Goal: Task Accomplishment & Management: Use online tool/utility

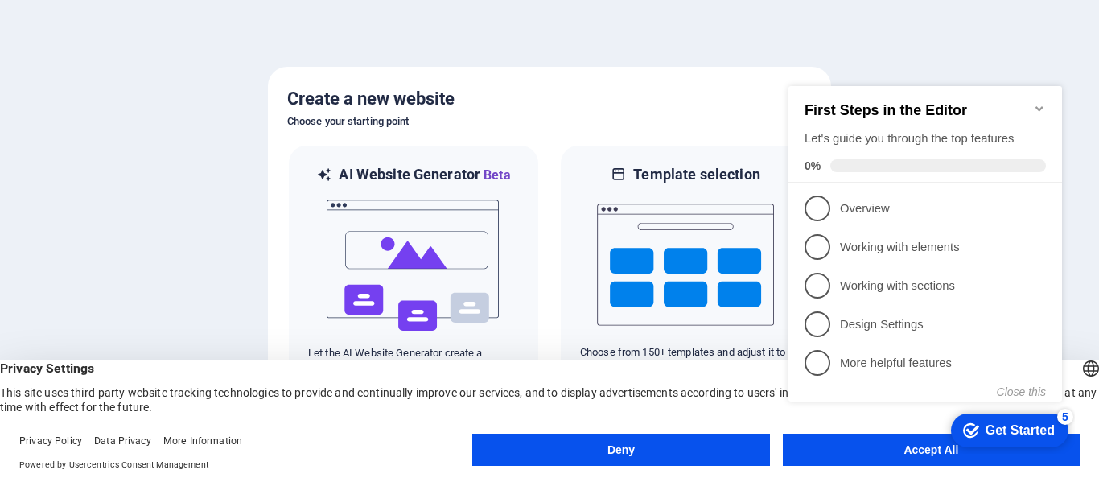
click at [731, 48] on div at bounding box center [549, 241] width 1099 height 482
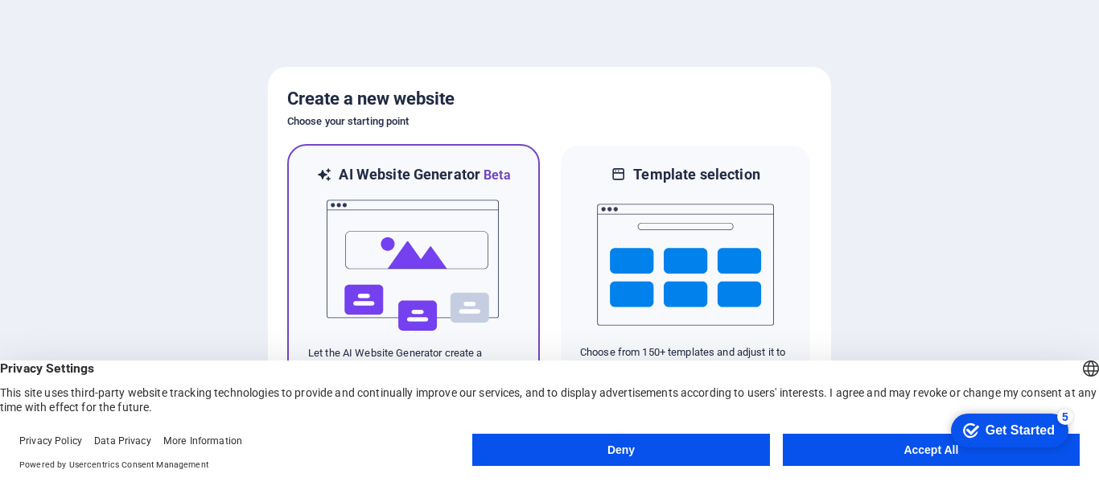
click at [470, 251] on img at bounding box center [413, 265] width 177 height 161
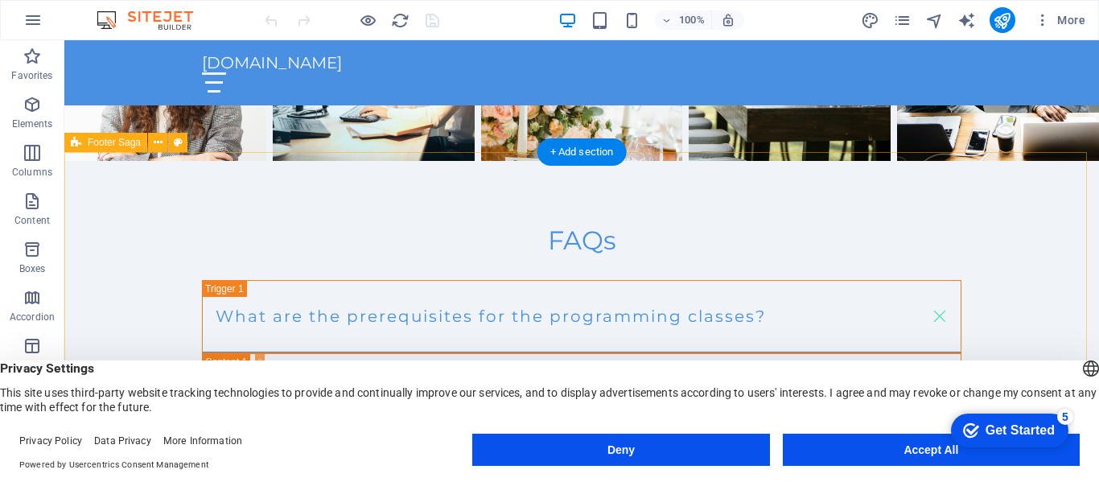
scroll to position [2880, 0]
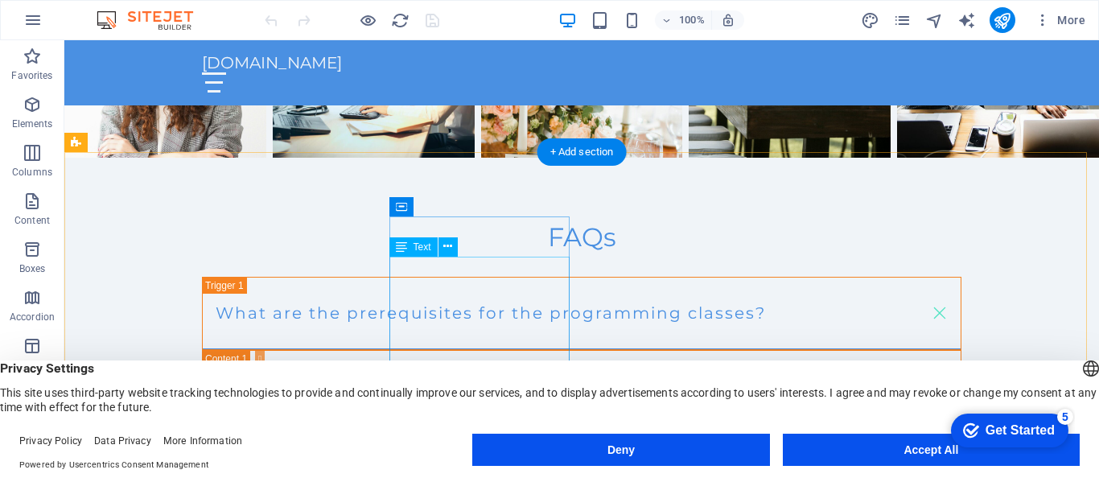
click at [445, 247] on icon at bounding box center [447, 246] width 9 height 17
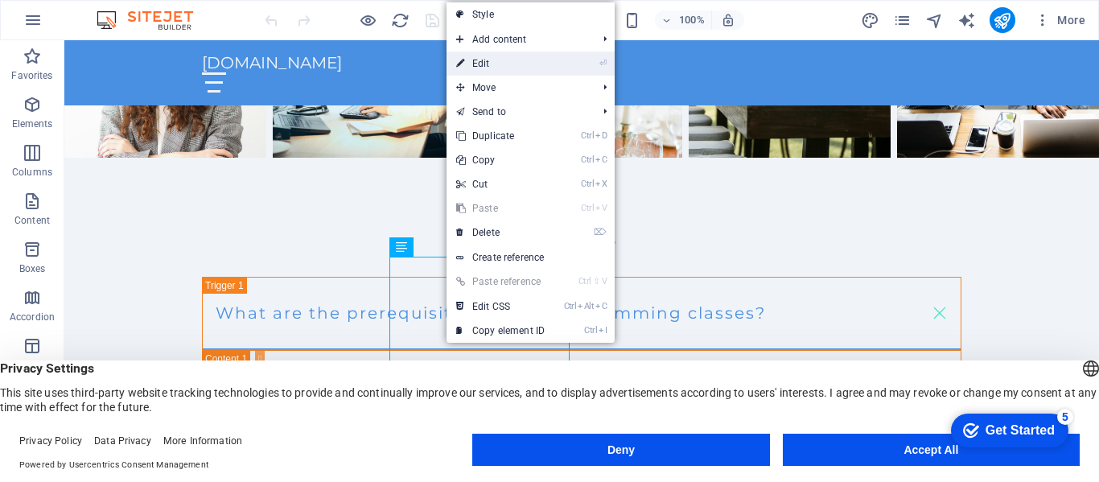
click at [499, 62] on link "⏎ Edit" at bounding box center [500, 63] width 108 height 24
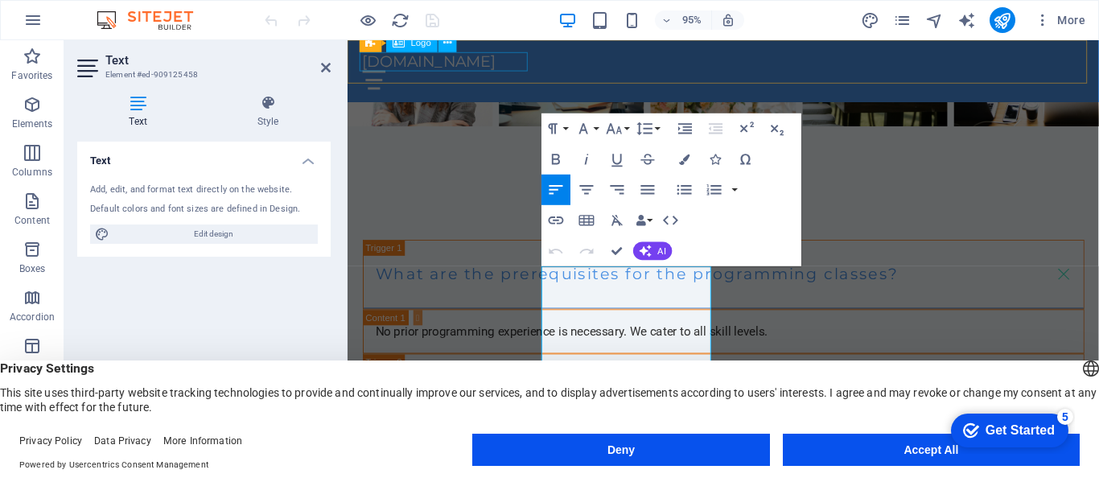
scroll to position [2831, 0]
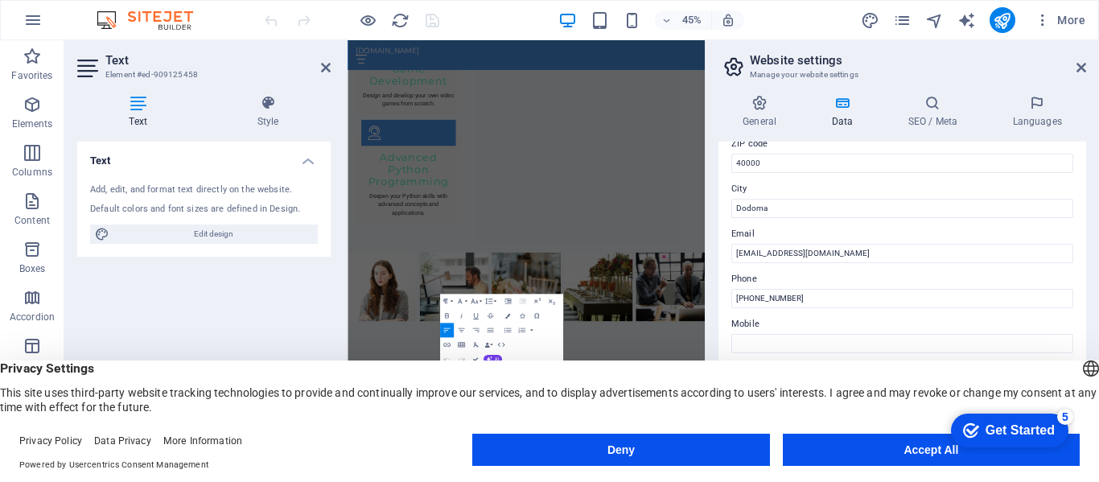
scroll to position [241, 0]
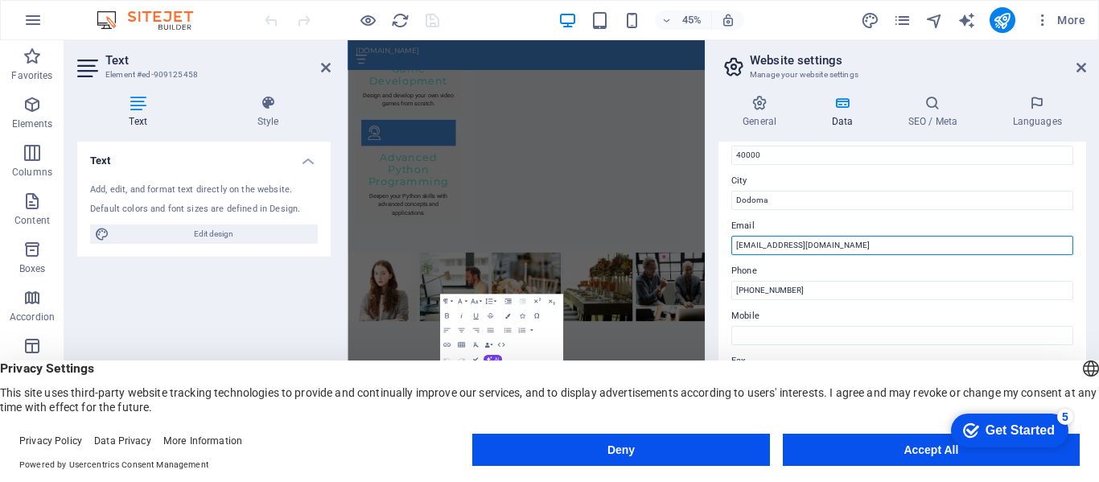
click at [860, 247] on input "[EMAIL_ADDRESS][DOMAIN_NAME]" at bounding box center [902, 245] width 342 height 19
type input "i"
type input "[EMAIL_ADDRESS][DOMAIN_NAME]"
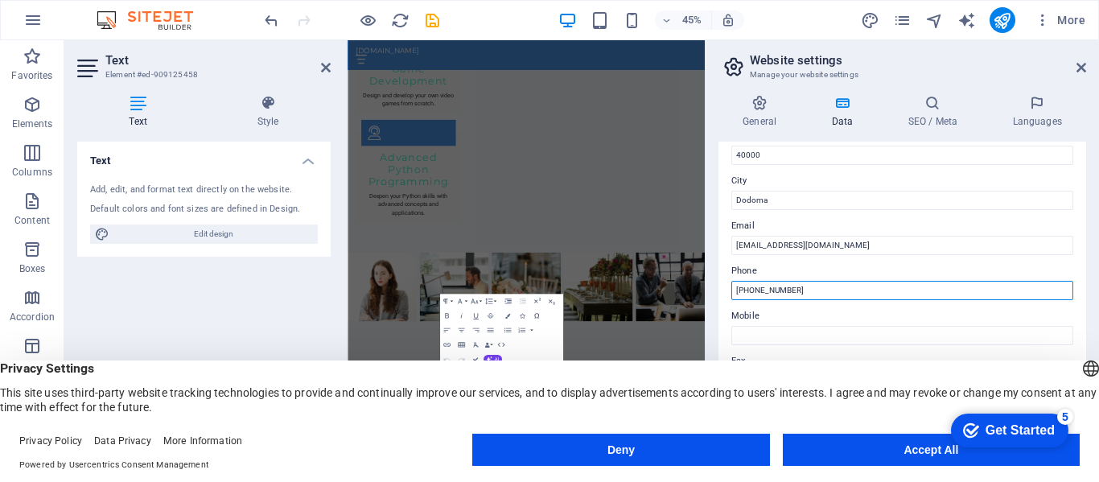
click at [819, 290] on input "[PHONE_NUMBER]" at bounding box center [902, 290] width 342 height 19
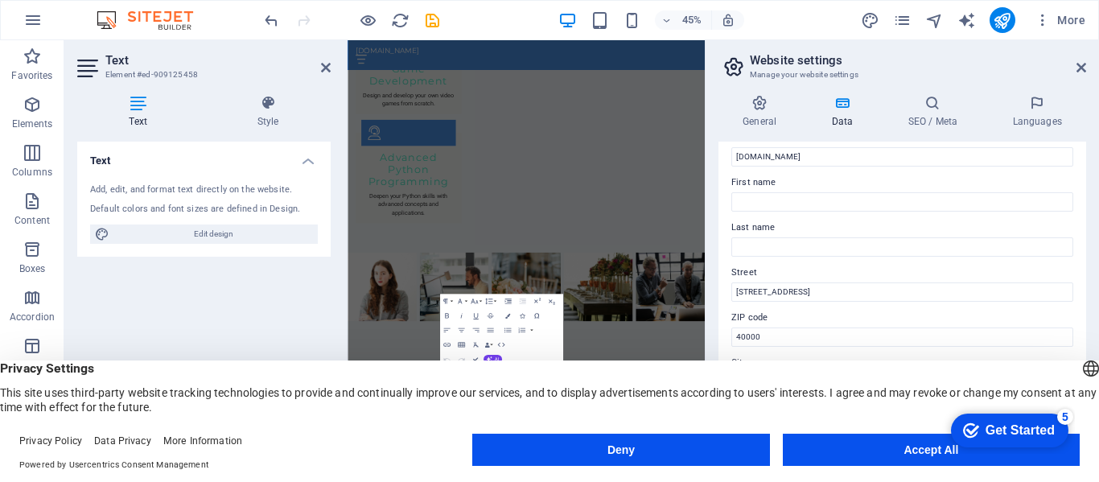
scroll to position [0, 0]
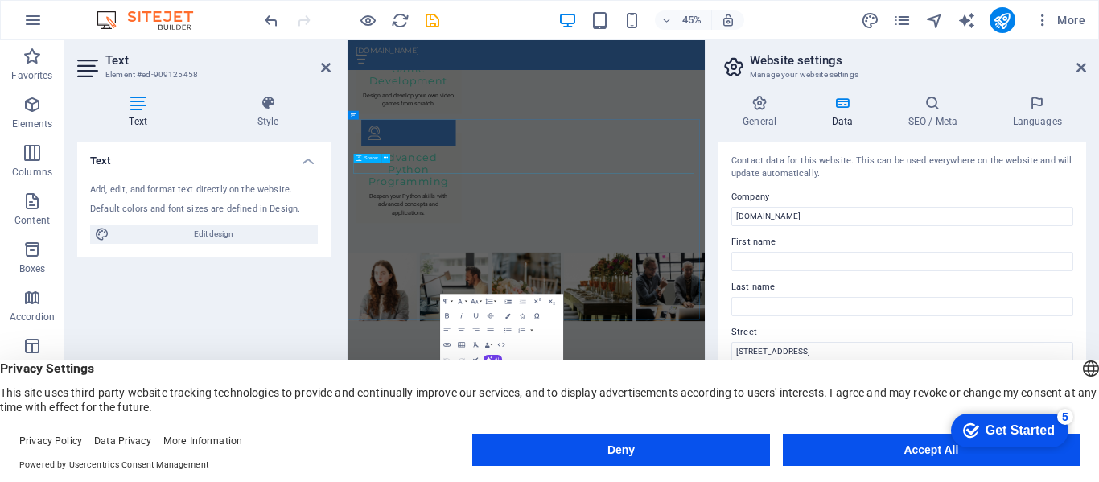
type input "[PHONE_NUMBER]"
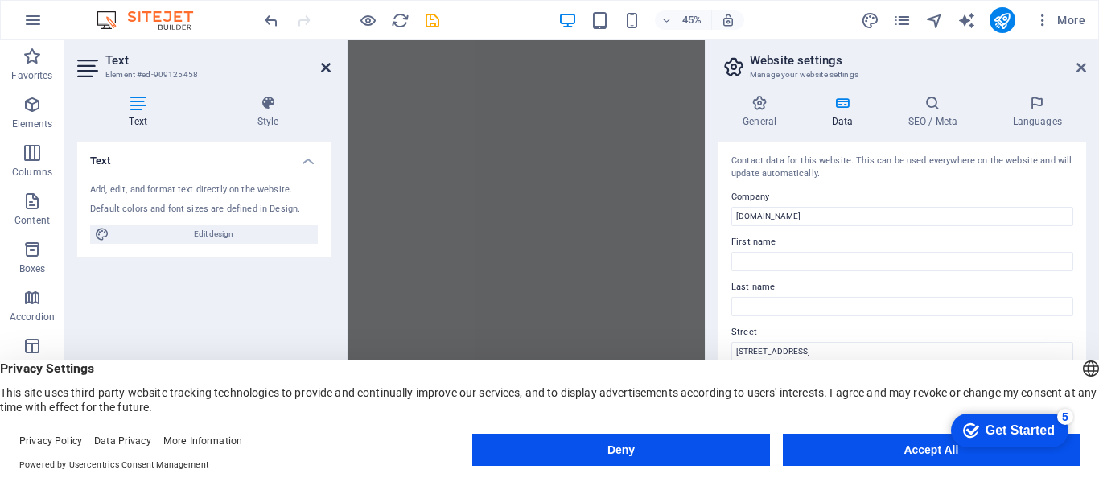
click at [324, 65] on icon at bounding box center [326, 67] width 10 height 13
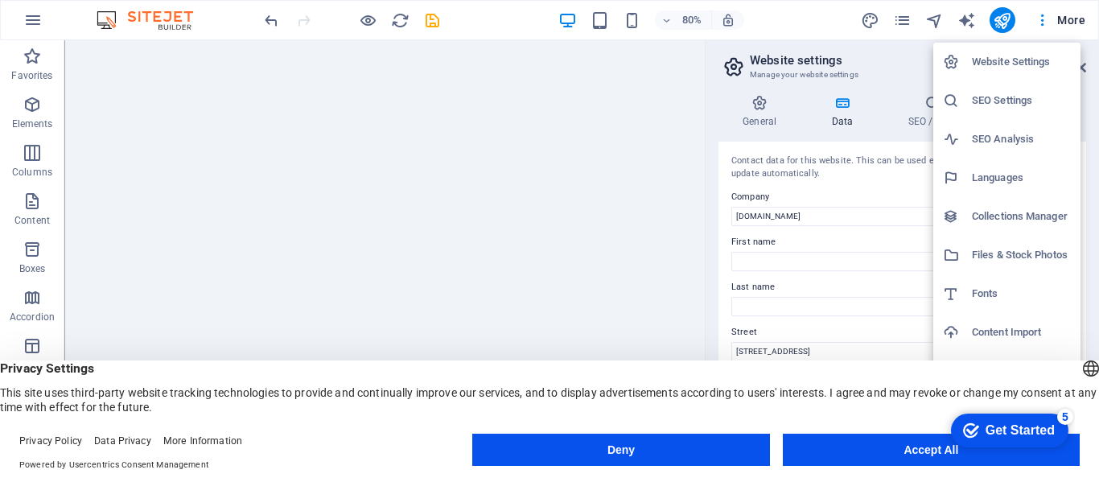
click at [1043, 16] on div at bounding box center [549, 241] width 1099 height 482
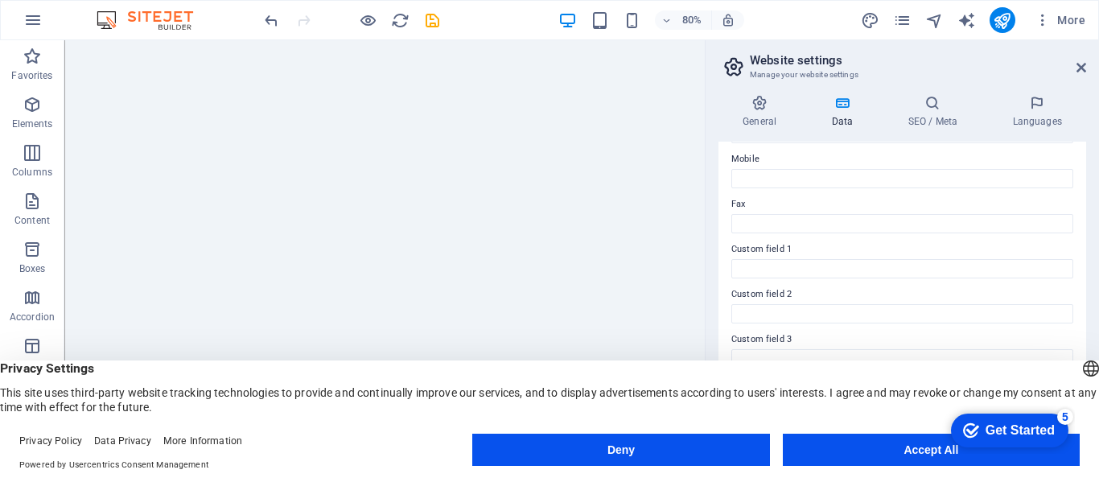
scroll to position [471, 0]
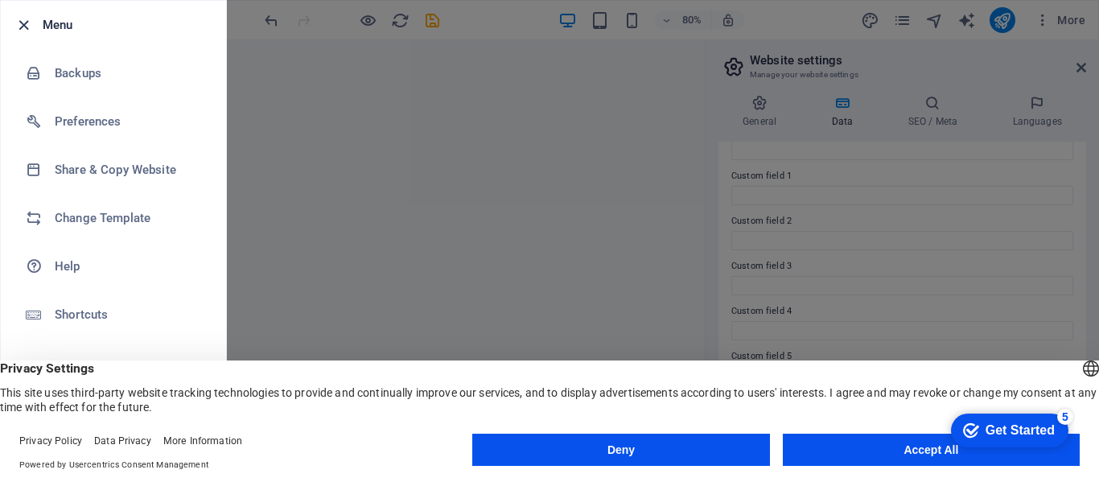
click at [28, 25] on icon "button" at bounding box center [23, 25] width 18 height 18
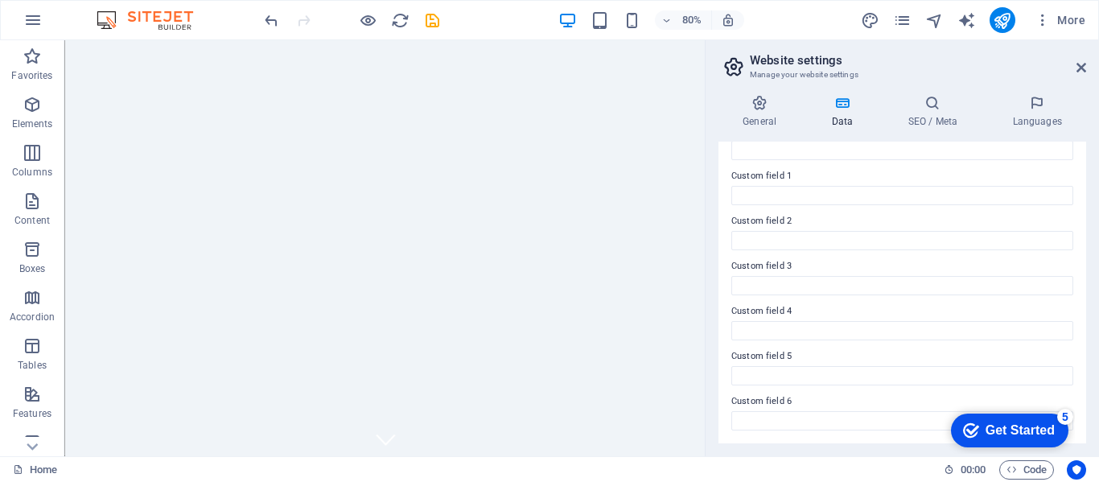
click at [1080, 78] on header "Website settings Manage your website settings" at bounding box center [903, 61] width 364 height 42
click at [1081, 68] on icon at bounding box center [1081, 67] width 10 height 13
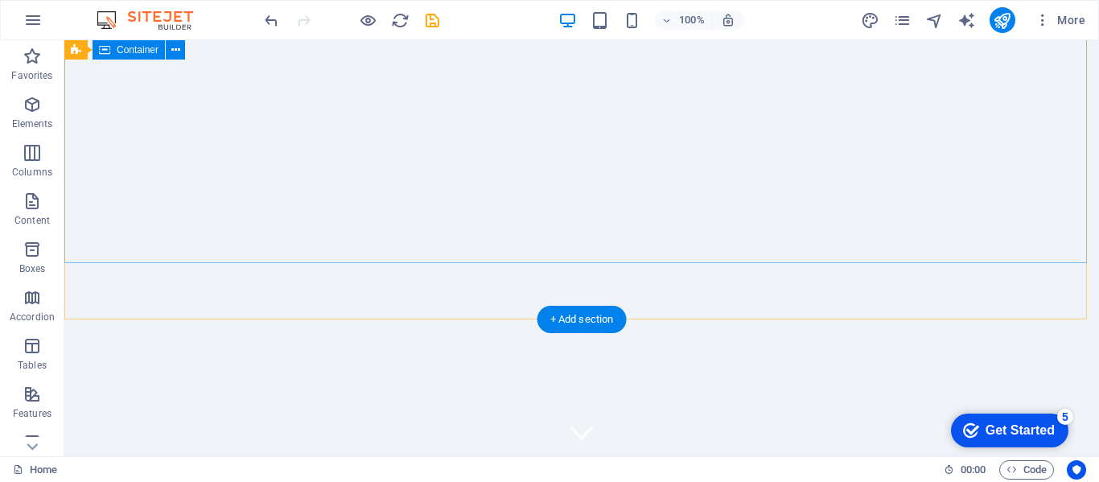
scroll to position [0, 0]
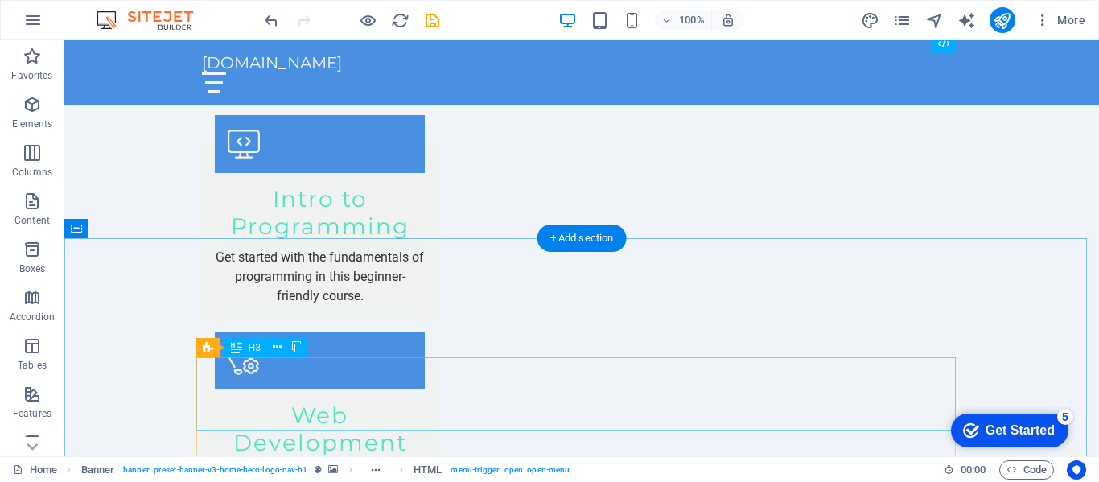
scroll to position [1769, 0]
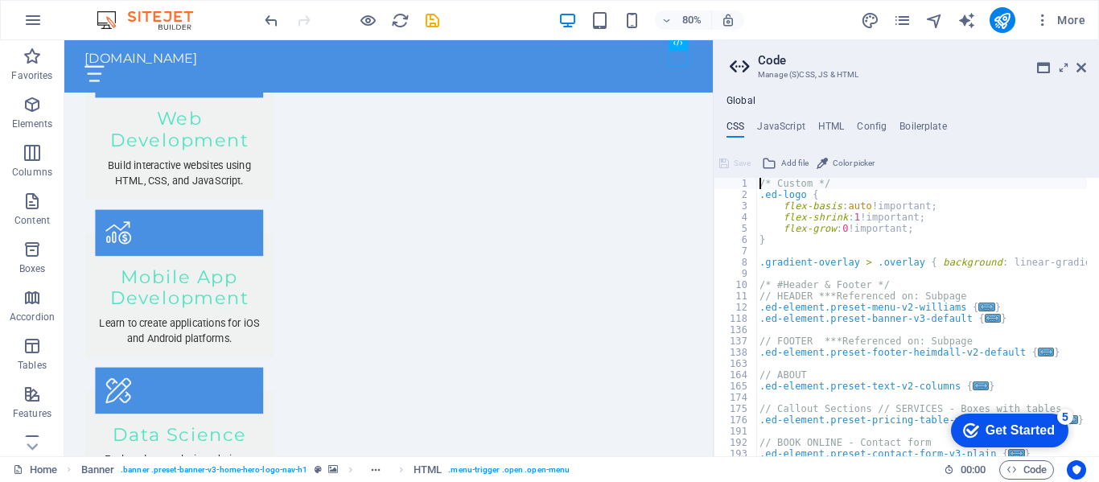
scroll to position [0, 0]
click at [827, 122] on h4 "HTML" at bounding box center [831, 130] width 27 height 18
type textarea "<a href="#main-content" class="wv-link-content button">Skip to main content</a>"
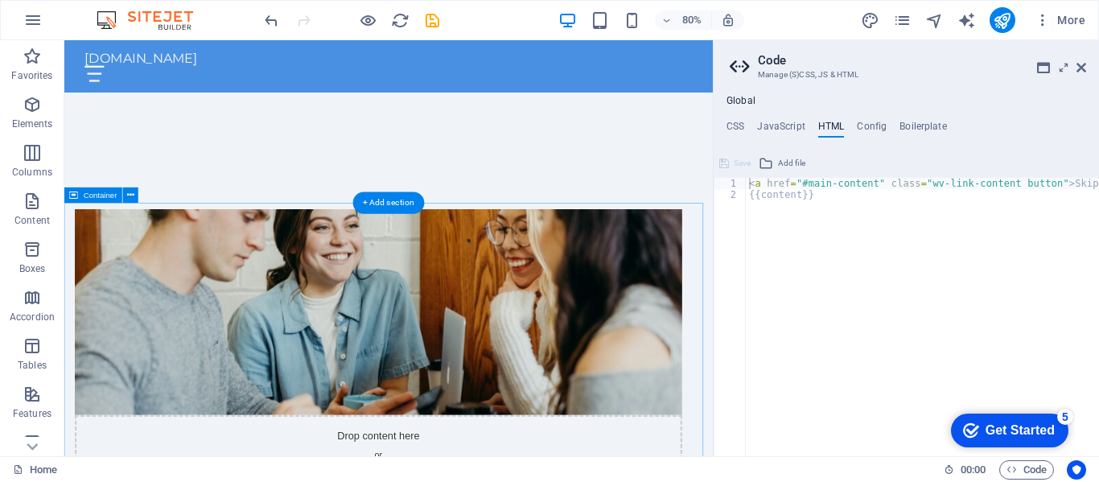
scroll to position [622, 0]
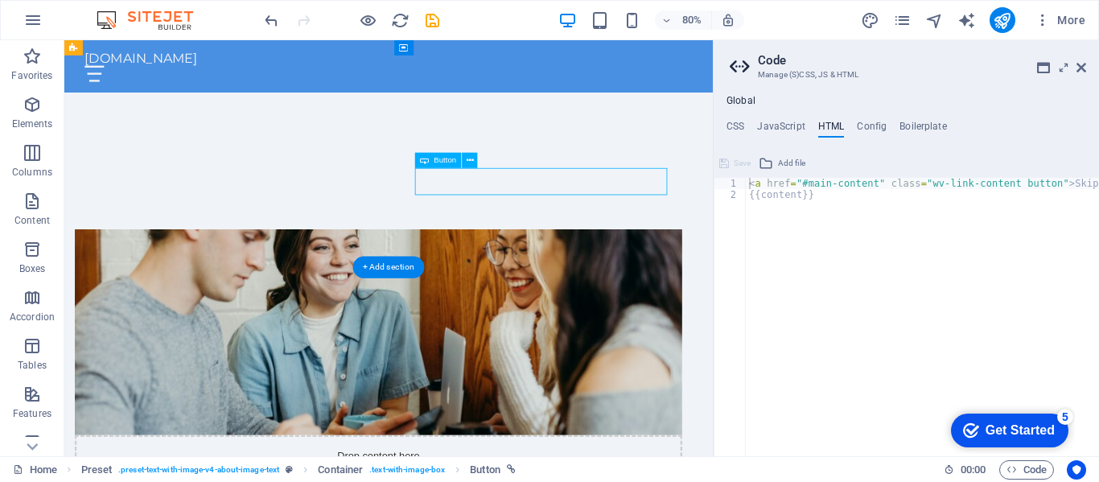
click at [681, 119] on div "At [DOMAIN_NAME], we offer programming classes designed for students at all lev…" at bounding box center [453, 288] width 648 height 416
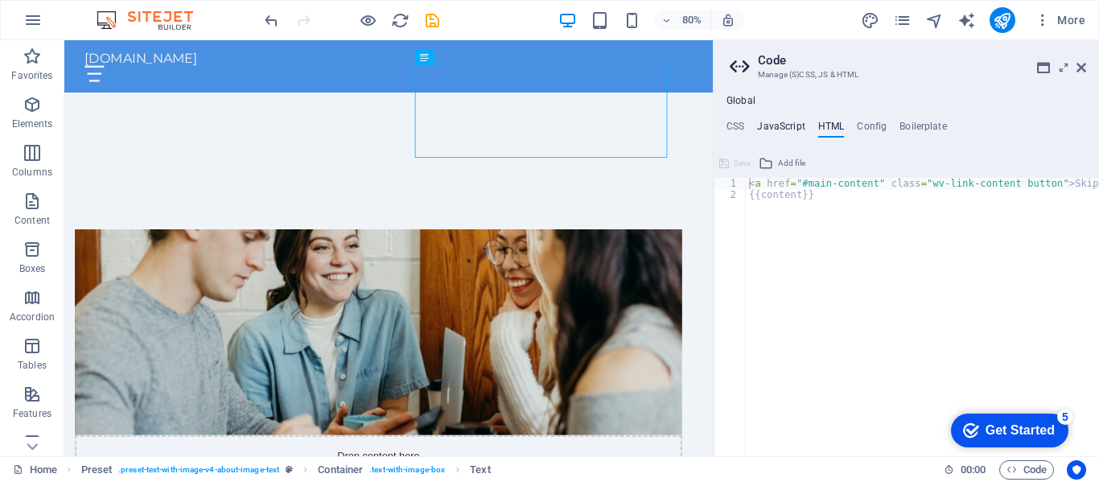
click at [785, 129] on h4 "JavaScript" at bounding box center [780, 130] width 47 height 18
type textarea "/* JS for preset "Menu V2" */"
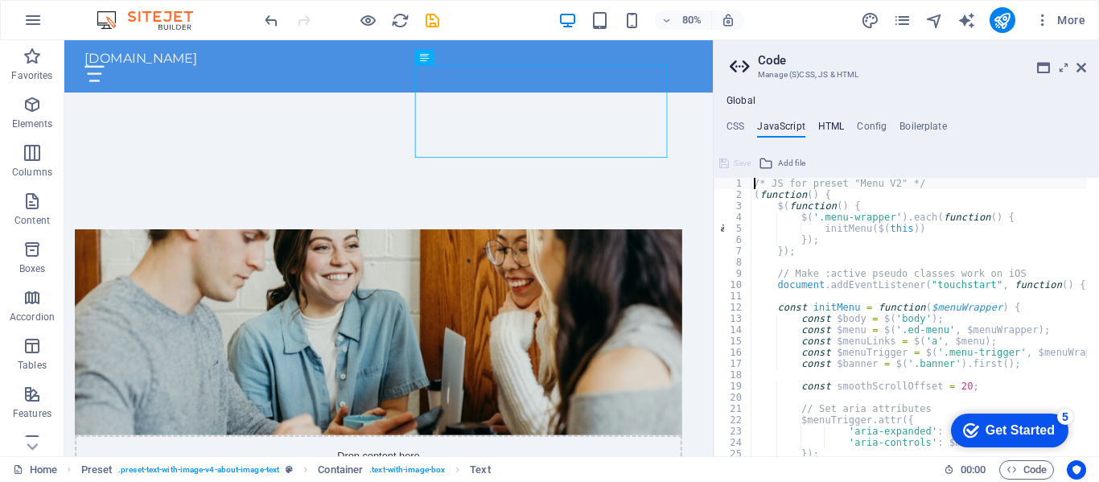
click at [823, 129] on h4 "HTML" at bounding box center [831, 130] width 27 height 18
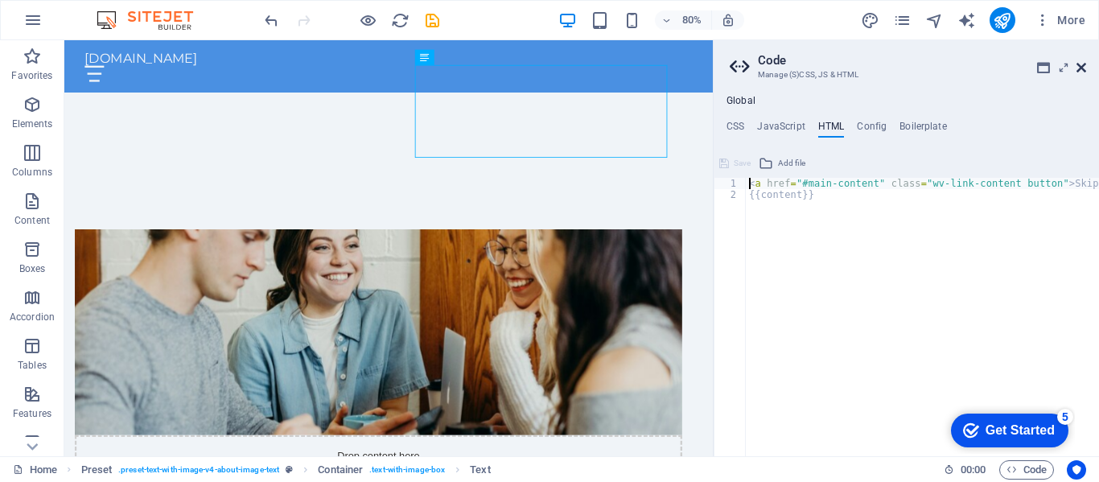
click at [1083, 67] on icon at bounding box center [1081, 67] width 10 height 13
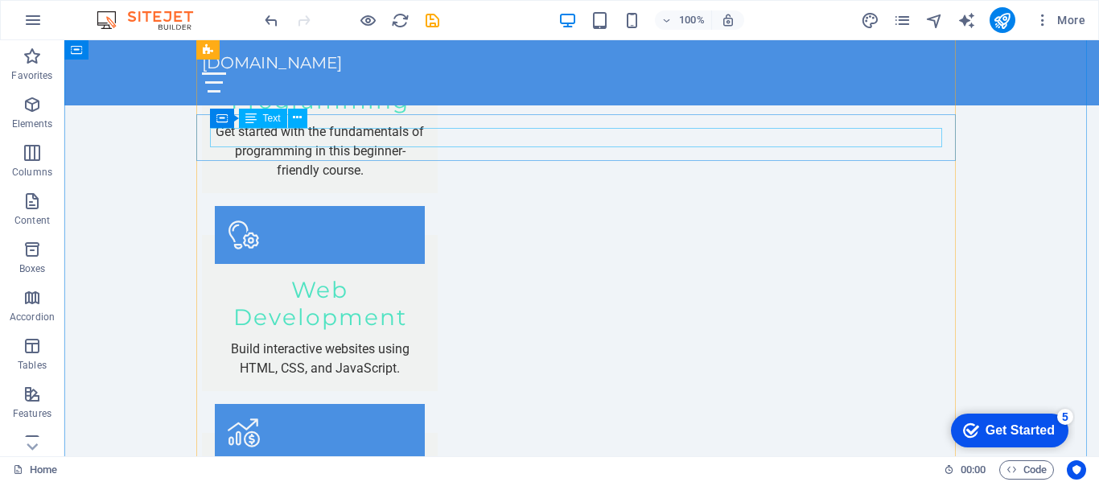
scroll to position [1513, 0]
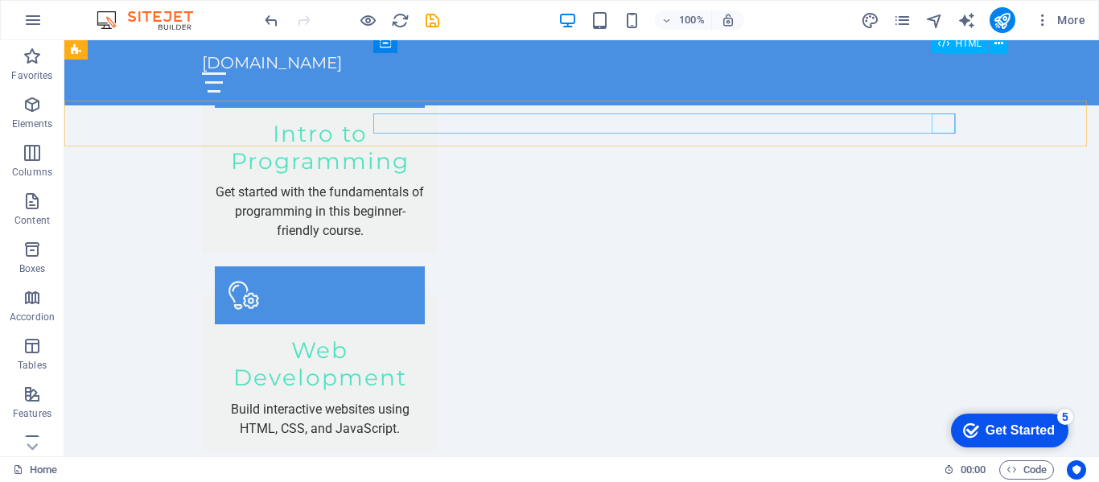
click at [943, 72] on div at bounding box center [581, 82] width 759 height 20
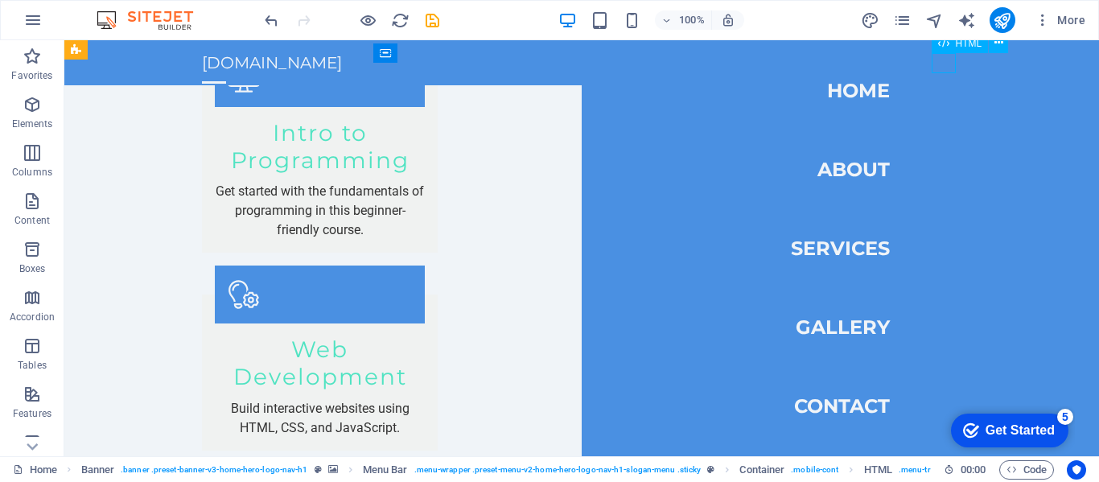
click at [226, 72] on div at bounding box center [214, 82] width 24 height 20
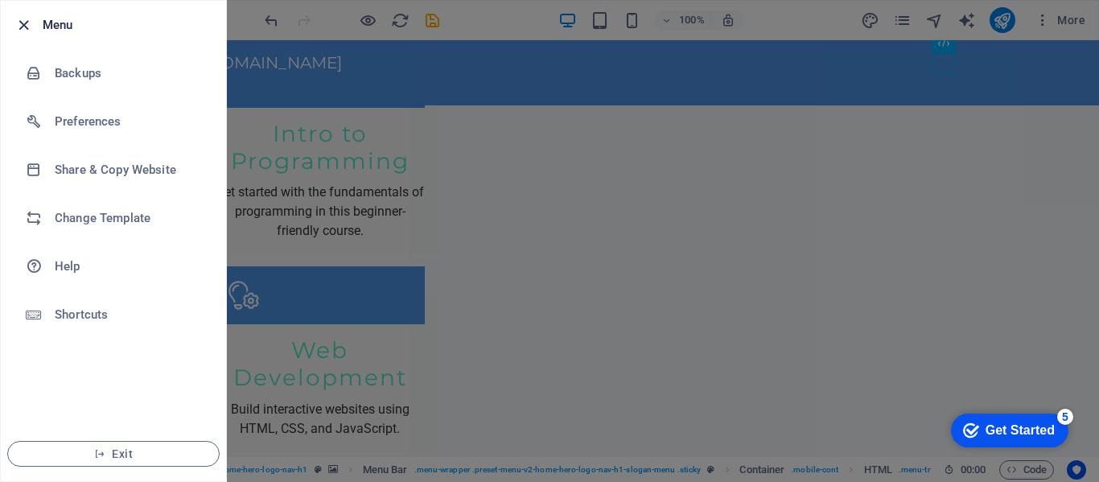
click at [20, 26] on icon "button" at bounding box center [23, 25] width 18 height 18
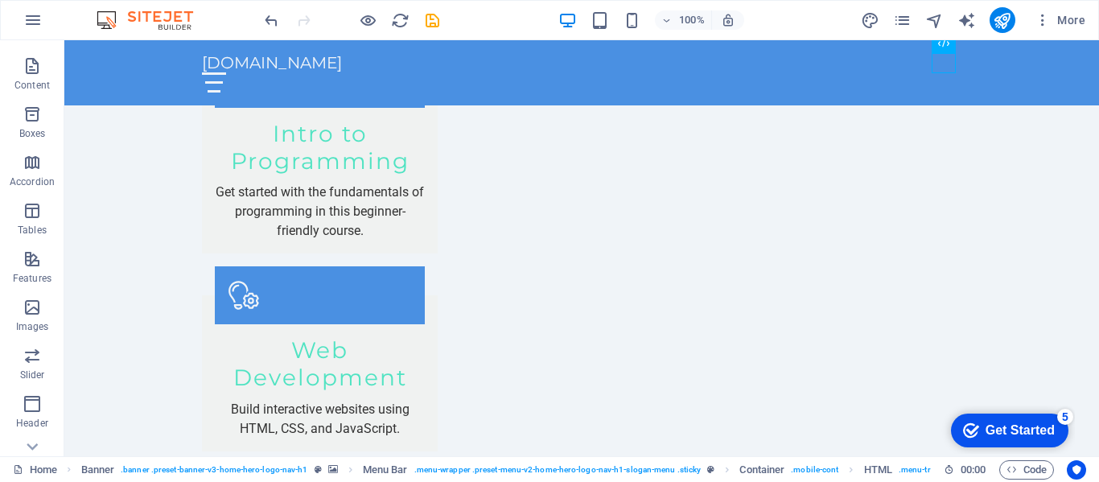
scroll to position [308, 0]
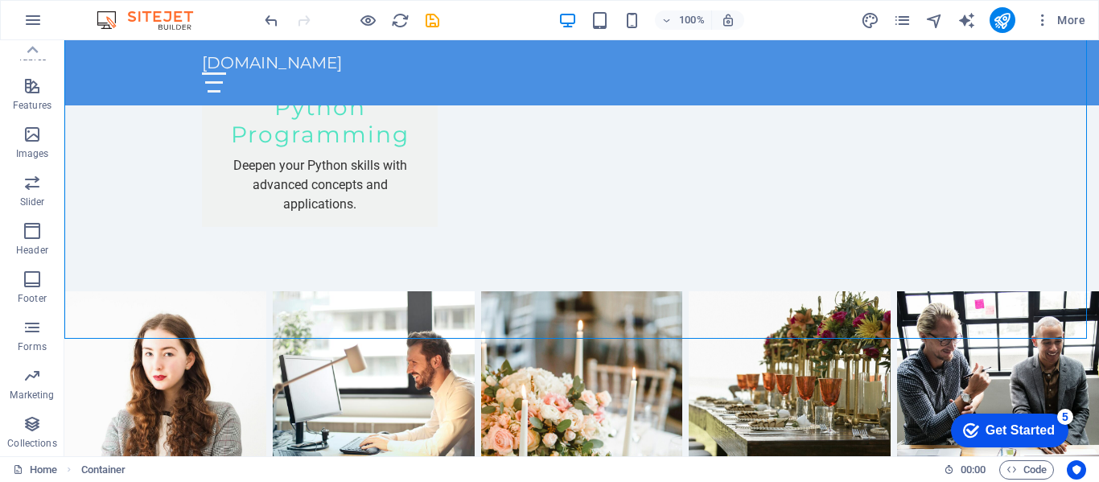
scroll to position [2880, 0]
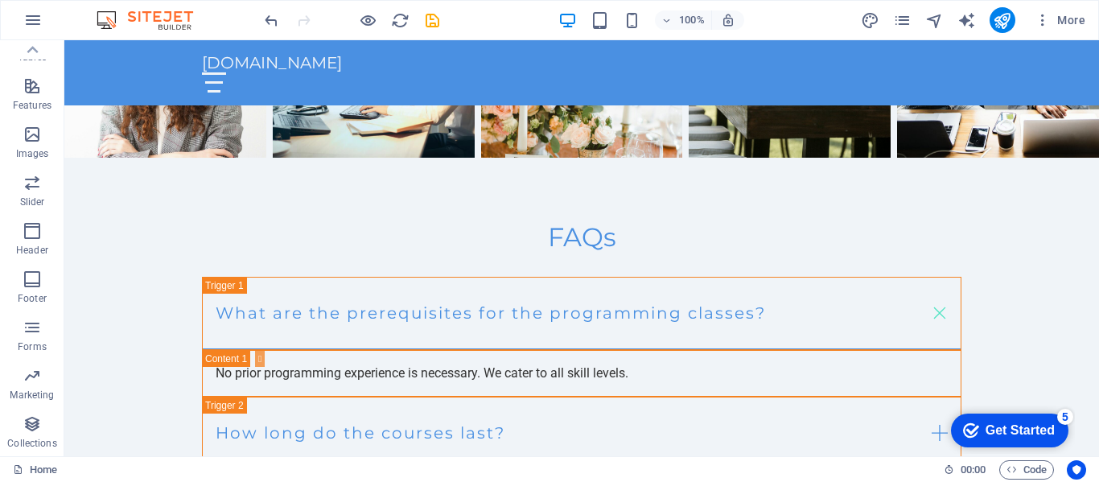
click at [1017, 419] on div "checkmark Get Started 5" at bounding box center [1009, 430] width 117 height 34
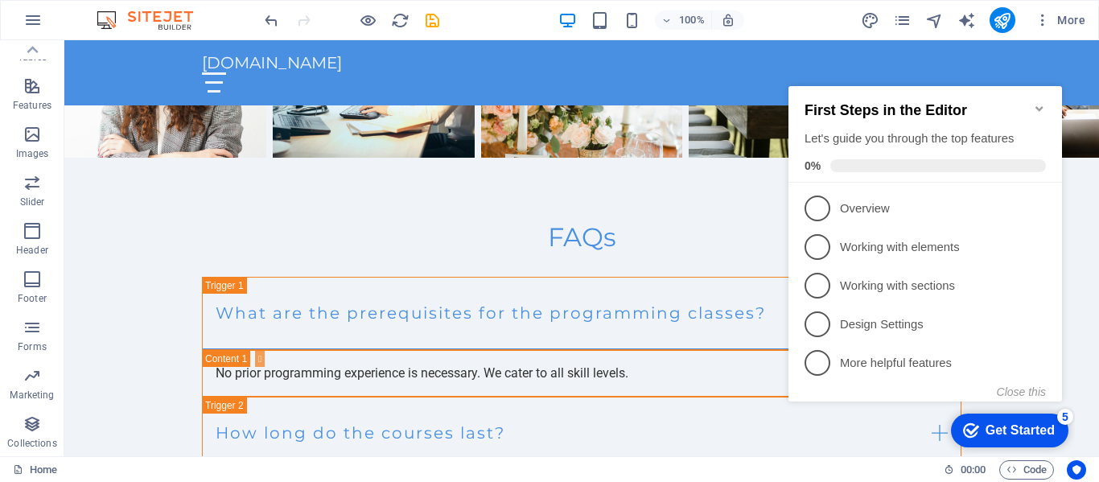
click at [1036, 108] on h2 "First Steps in the Editor" at bounding box center [924, 110] width 241 height 17
click at [1037, 108] on h2 "First Steps in the Editor" at bounding box center [924, 110] width 241 height 17
click at [881, 425] on div "checkmark Get Started 5 First Steps in the Editor Let's guide you through the t…" at bounding box center [928, 259] width 293 height 388
drag, startPoint x: 1088, startPoint y: 433, endPoint x: 355, endPoint y: 401, distance: 733.3
click at [1061, 406] on div "checkmark Get Started 5 First Steps in the Editor Let's guide you through the t…" at bounding box center [928, 259] width 293 height 388
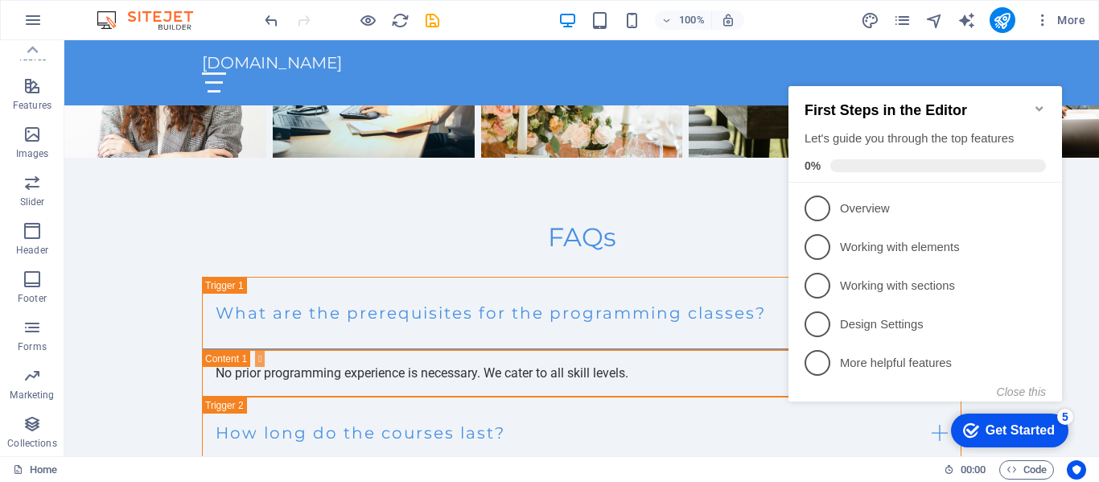
click at [1062, 416] on div "5" at bounding box center [1065, 417] width 16 height 16
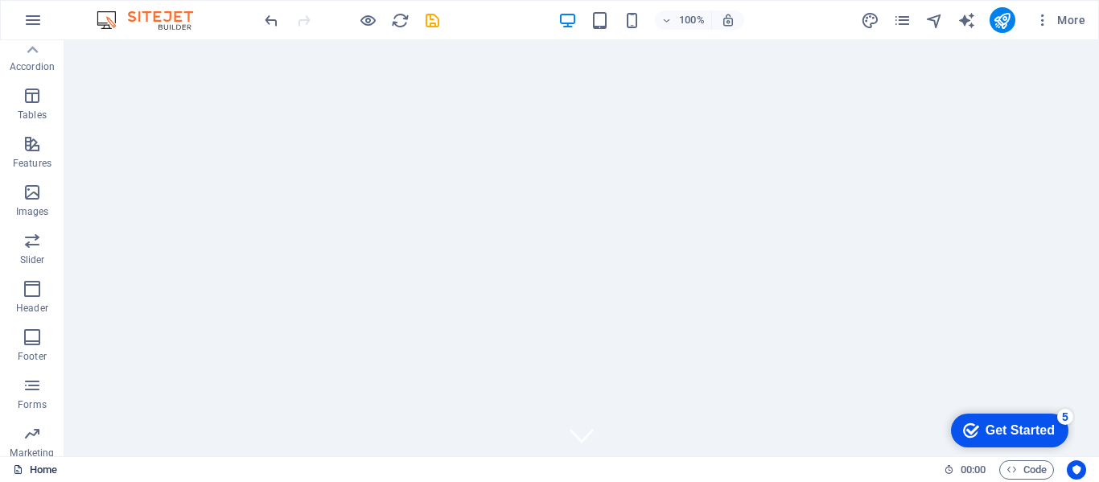
scroll to position [228, 0]
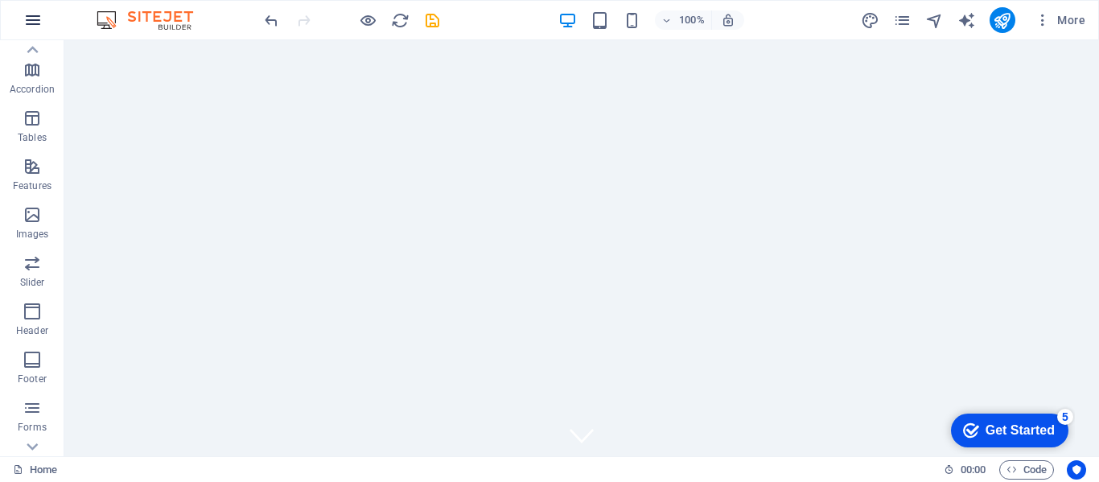
click at [36, 9] on button "button" at bounding box center [33, 20] width 39 height 39
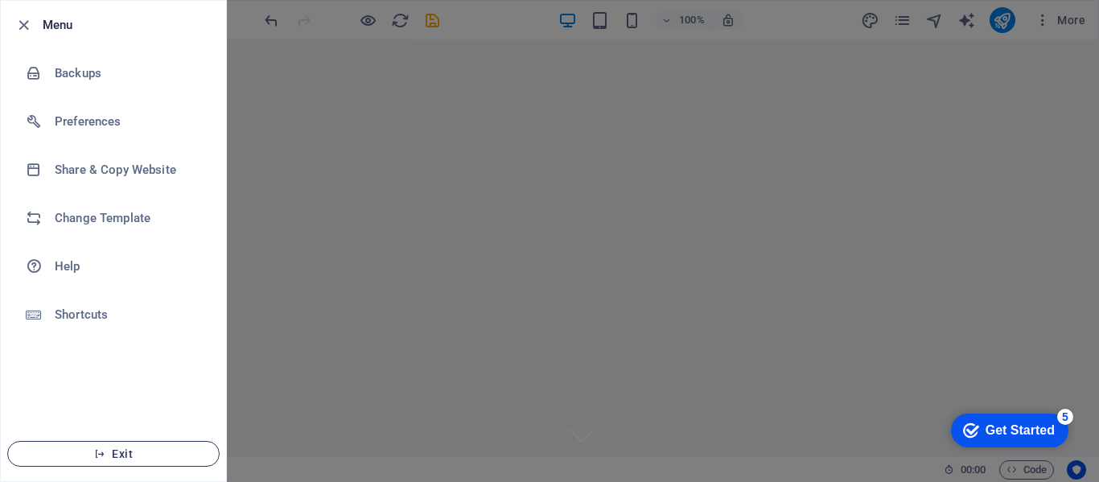
click at [74, 450] on span "Exit" at bounding box center [113, 453] width 185 height 13
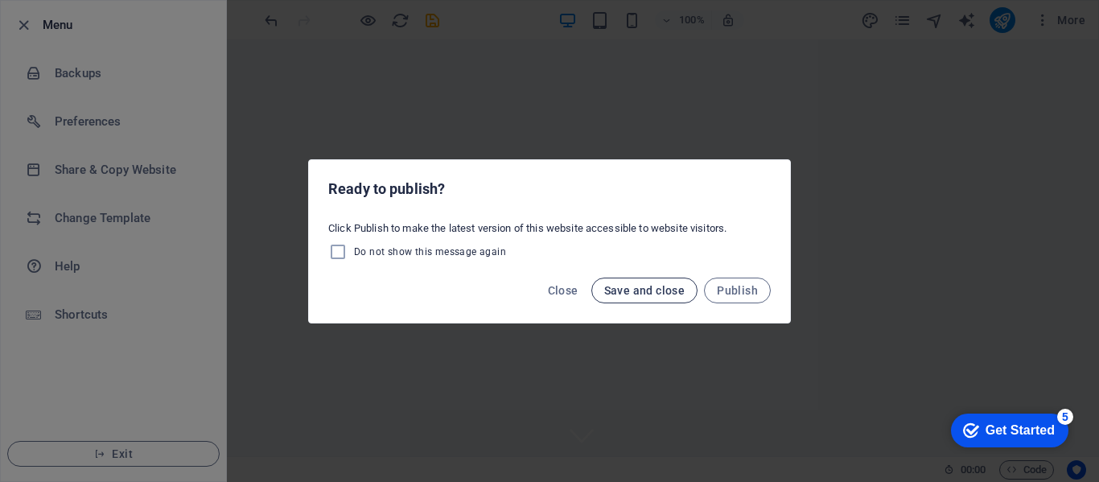
click at [637, 290] on span "Save and close" at bounding box center [644, 290] width 81 height 13
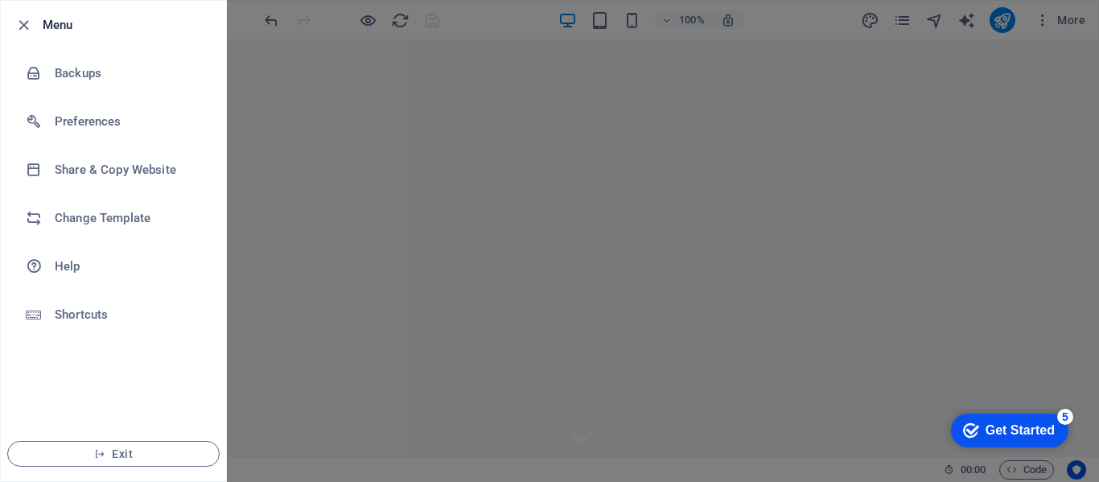
drag, startPoint x: 1087, startPoint y: 75, endPoint x: 1135, endPoint y: 168, distance: 105.0
click at [1098, 168] on html "[DOMAIN_NAME] Home Favorites Elements Columns Content Boxes Accordion Tables Fe…" at bounding box center [549, 241] width 1099 height 482
drag, startPoint x: 1091, startPoint y: 88, endPoint x: 1062, endPoint y: 97, distance: 30.5
click at [1086, 121] on div at bounding box center [549, 241] width 1099 height 482
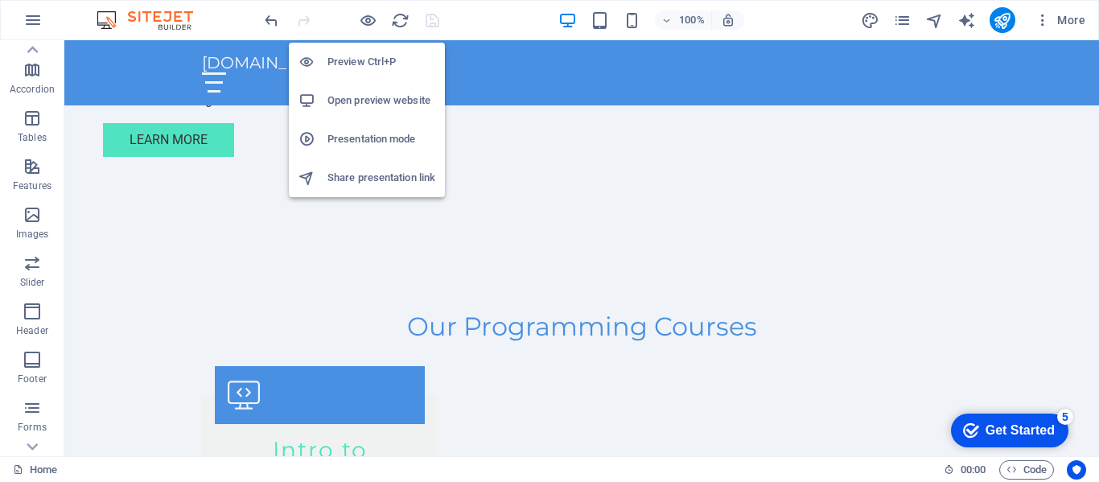
scroll to position [1045, 0]
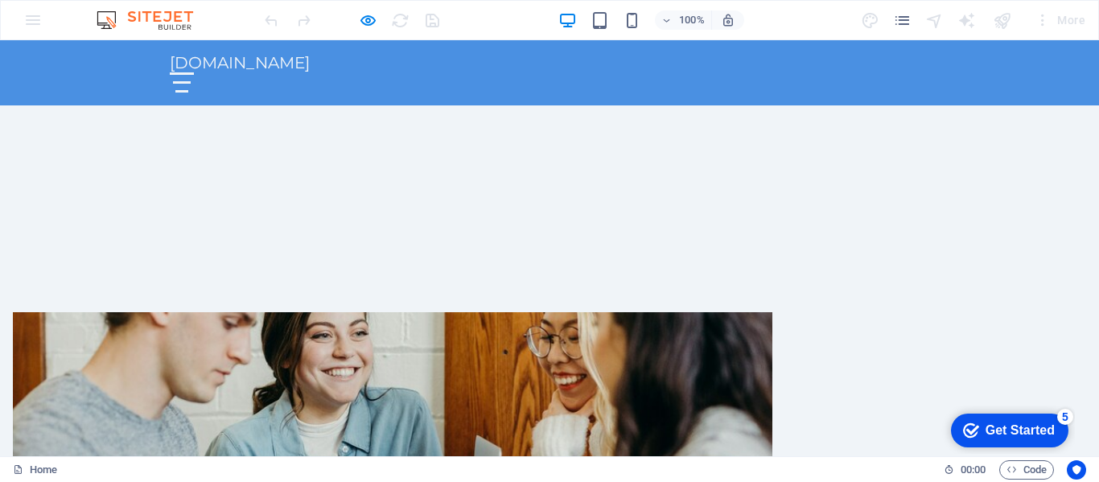
scroll to position [0, 0]
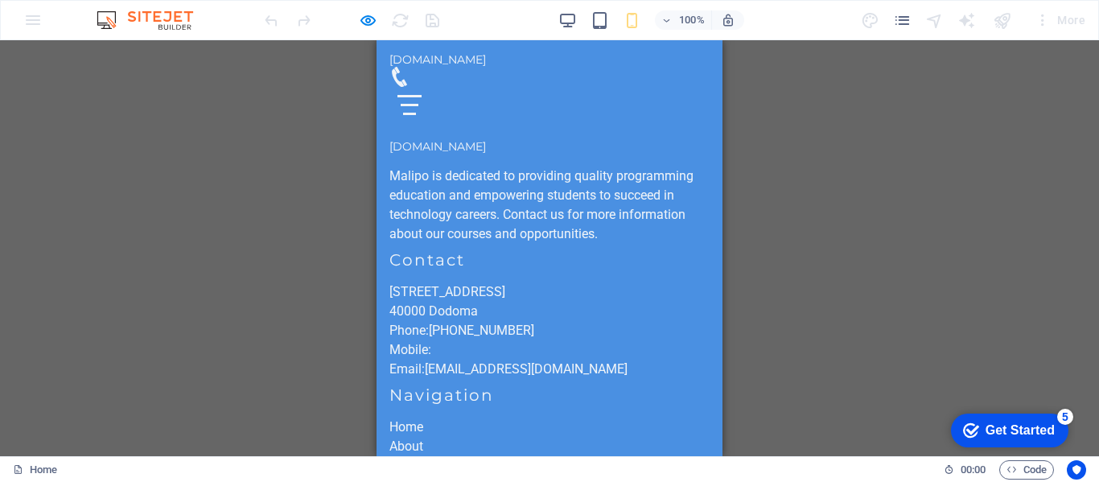
scroll to position [4129, 0]
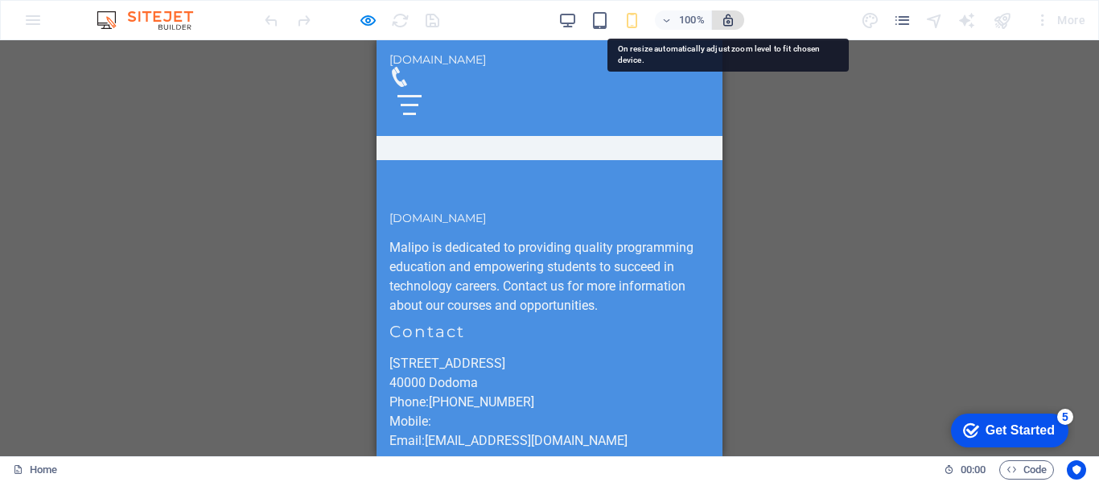
click at [732, 16] on icon "button" at bounding box center [728, 20] width 14 height 14
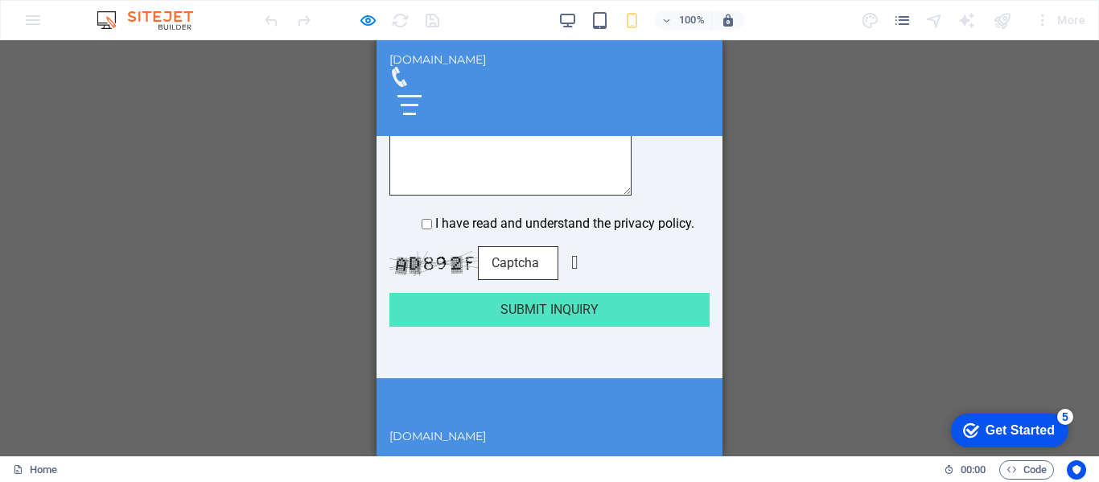
scroll to position [3887, 0]
